Goal: Navigation & Orientation: Understand site structure

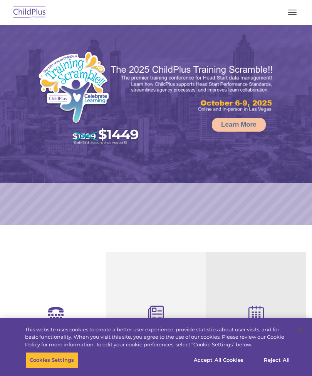
select select "MEDIUM"
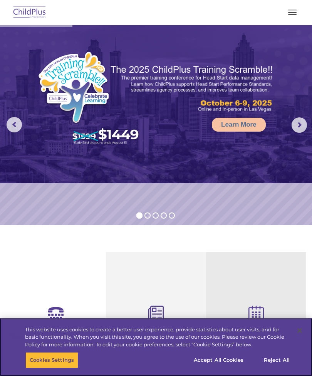
click at [218, 363] on button "Accept All Cookies" at bounding box center [218, 360] width 58 height 16
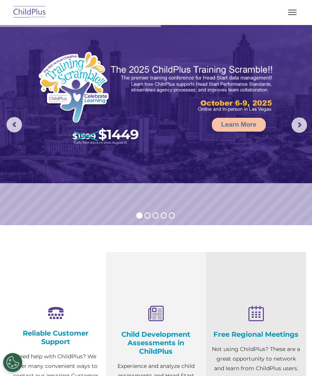
click at [291, 9] on button "button" at bounding box center [292, 12] width 16 height 12
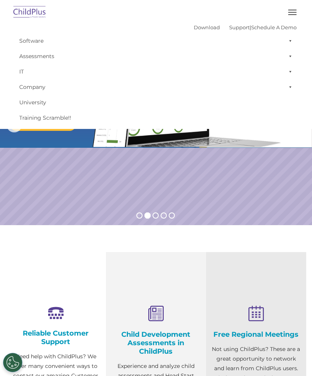
click at [34, 39] on link "Software" at bounding box center [155, 40] width 281 height 15
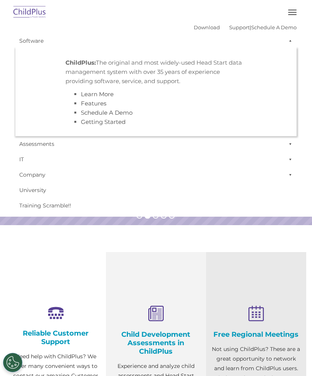
click at [289, 39] on span at bounding box center [289, 40] width 8 height 15
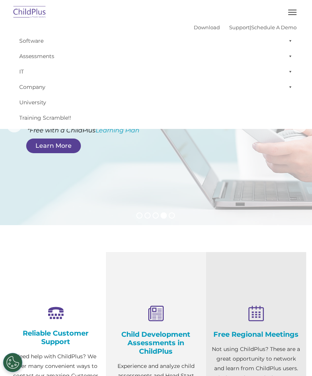
click at [36, 8] on img at bounding box center [30, 12] width 36 height 18
click at [291, 14] on span "button" at bounding box center [292, 14] width 8 height 1
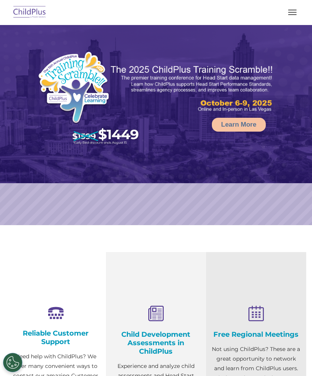
select select "MEDIUM"
click at [286, 9] on button "button" at bounding box center [292, 12] width 16 height 12
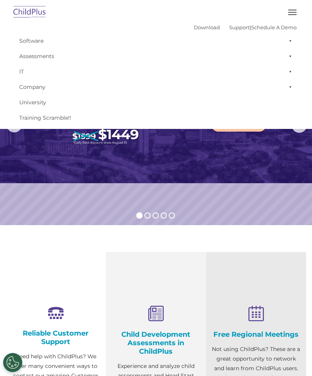
click at [291, 40] on span at bounding box center [289, 40] width 8 height 15
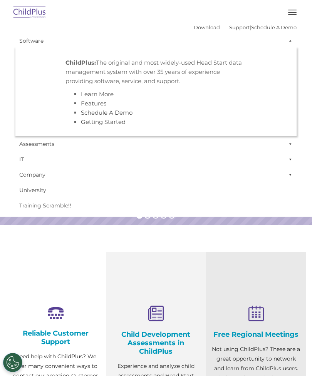
click at [288, 40] on span at bounding box center [289, 40] width 8 height 15
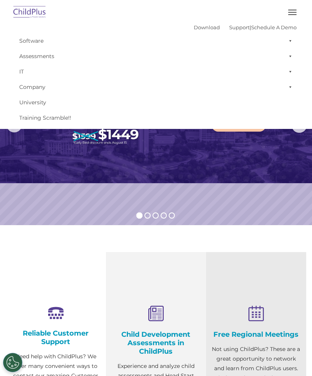
click at [291, 8] on button "button" at bounding box center [292, 12] width 16 height 12
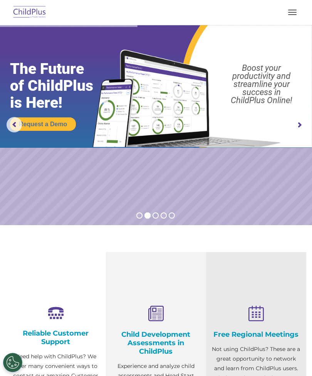
click at [293, 4] on div at bounding box center [155, 12] width 281 height 18
click at [30, 11] on img at bounding box center [30, 12] width 36 height 18
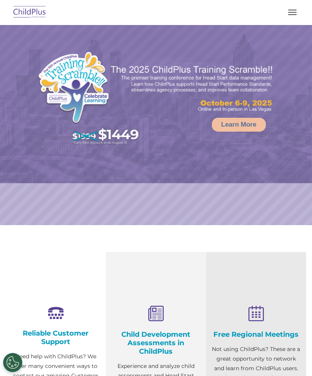
select select "MEDIUM"
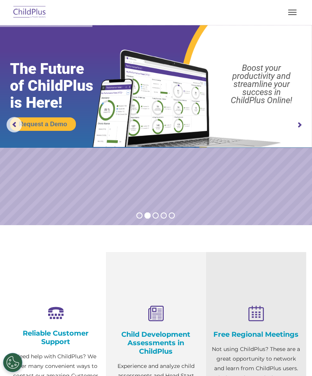
click at [295, 13] on button "button" at bounding box center [292, 12] width 16 height 12
